Goal: Find specific page/section: Find specific page/section

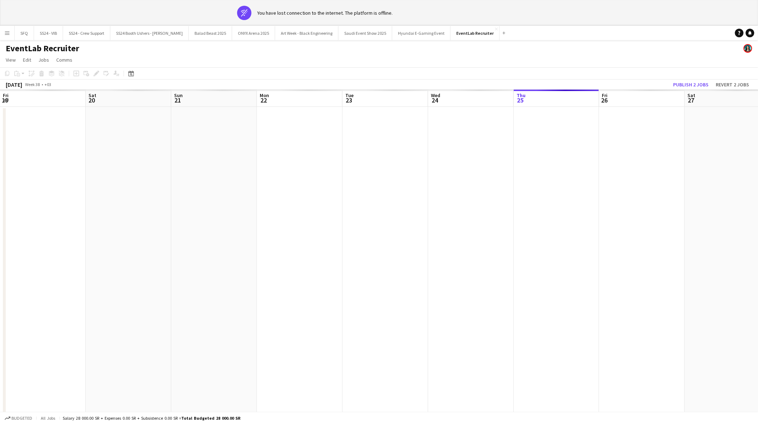
scroll to position [0, 269]
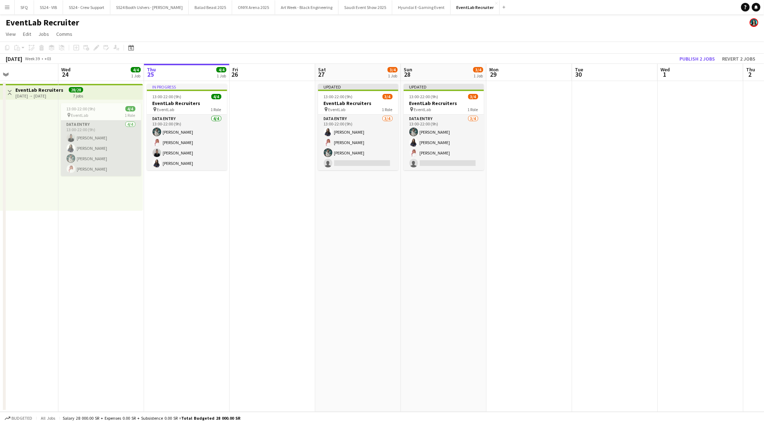
scroll to position [0, 198]
